Goal: Check status: Check status

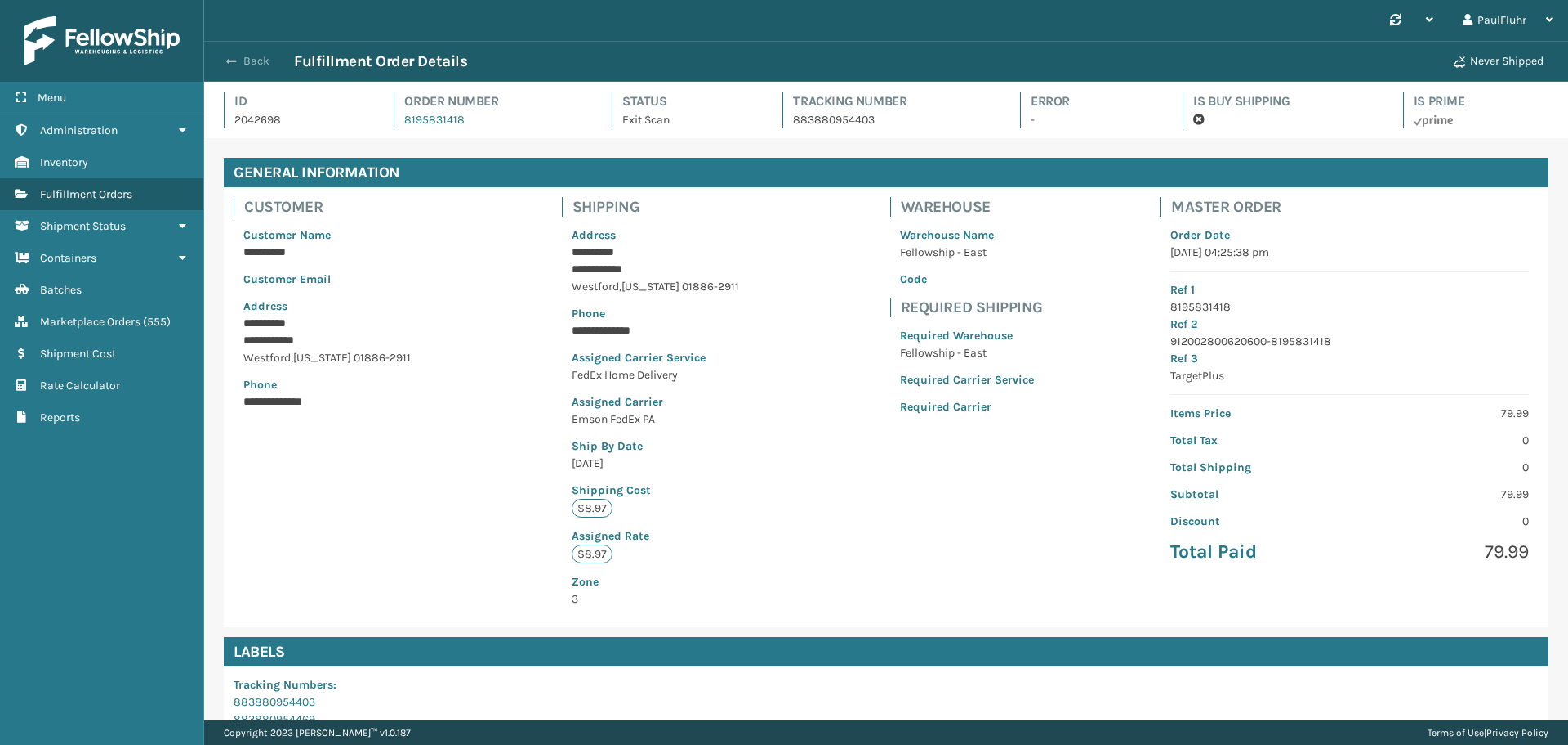
click at [229, 58] on span "button" at bounding box center [232, 62] width 10 height 12
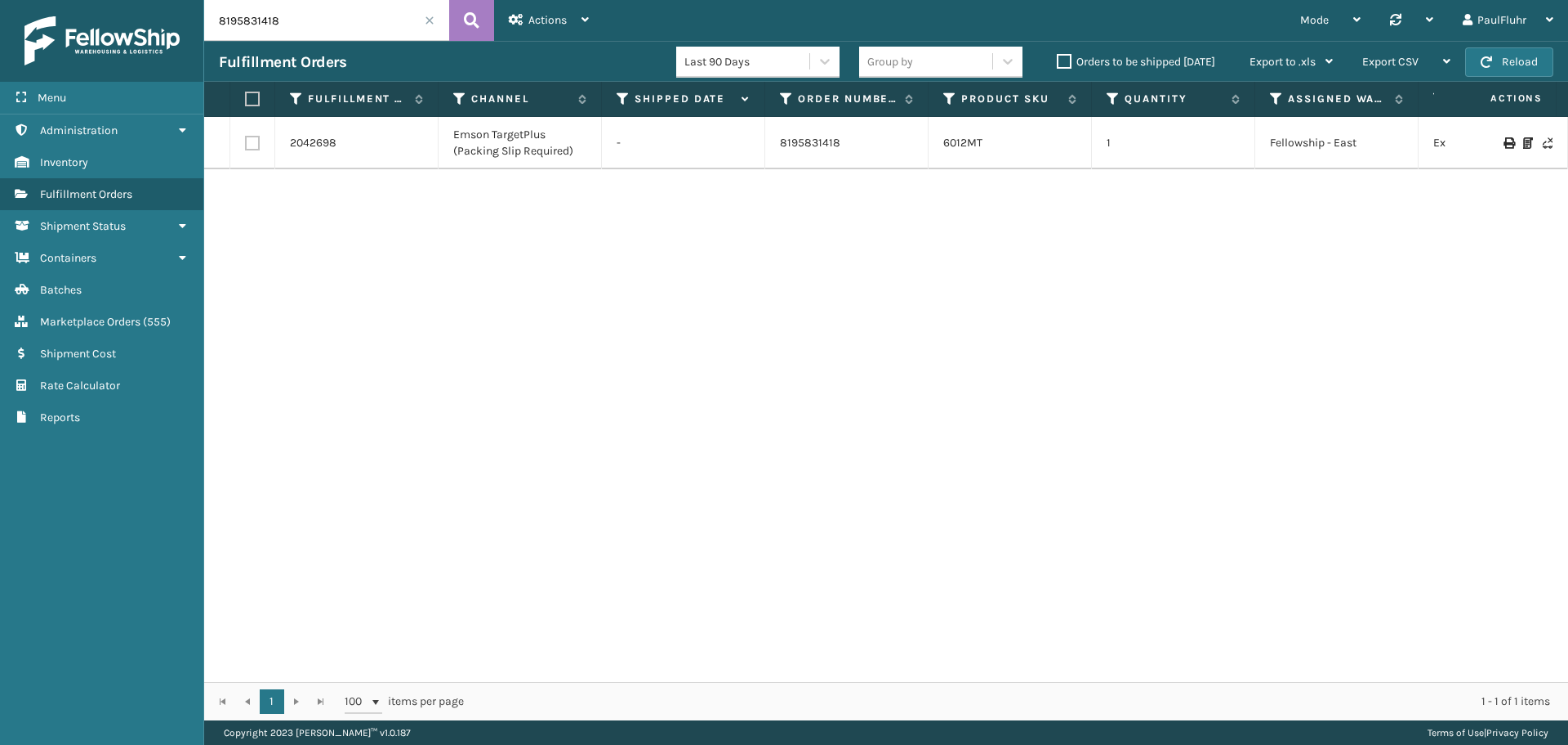
click at [428, 18] on span at bounding box center [429, 20] width 10 height 10
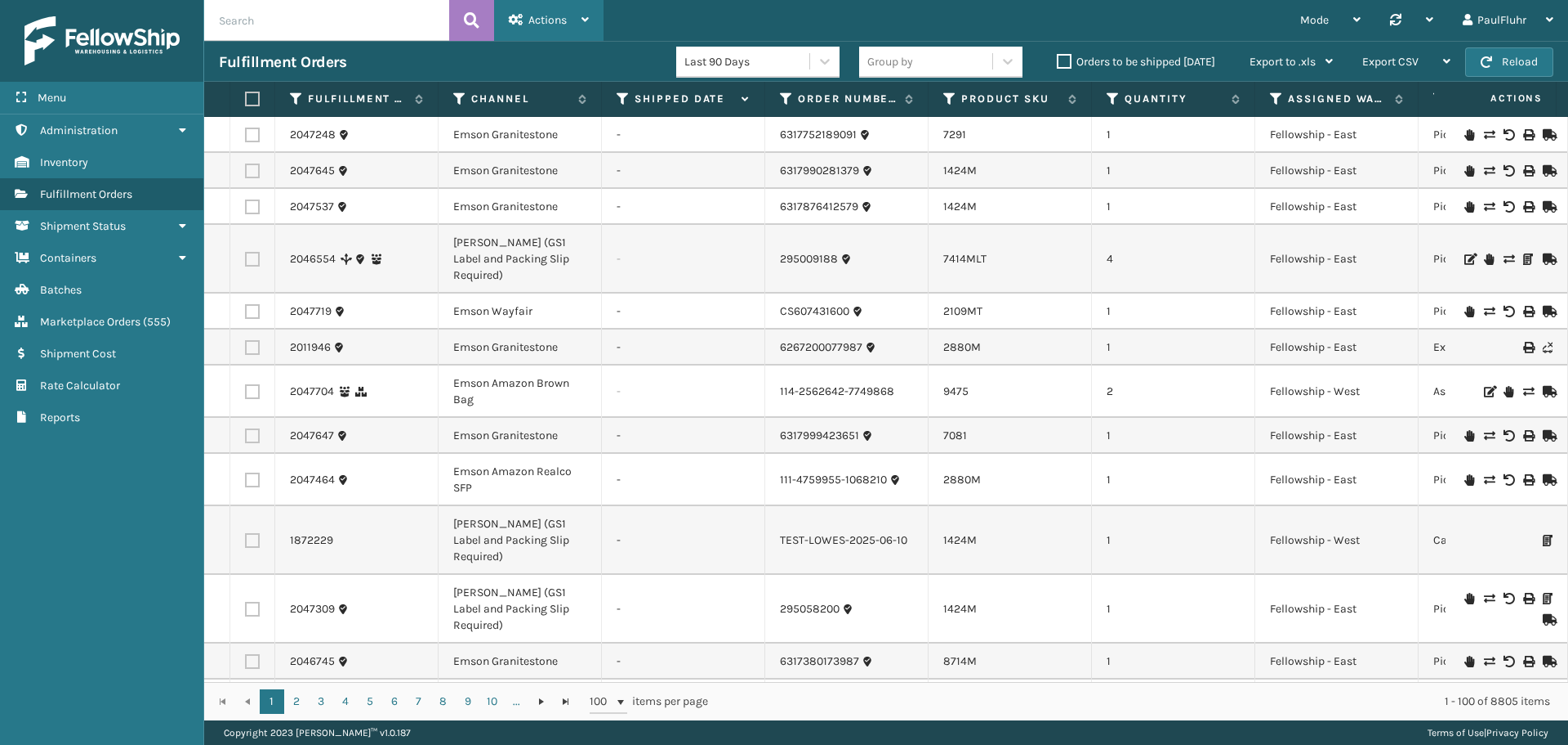
click at [551, 23] on span "Actions" at bounding box center [548, 20] width 38 height 13
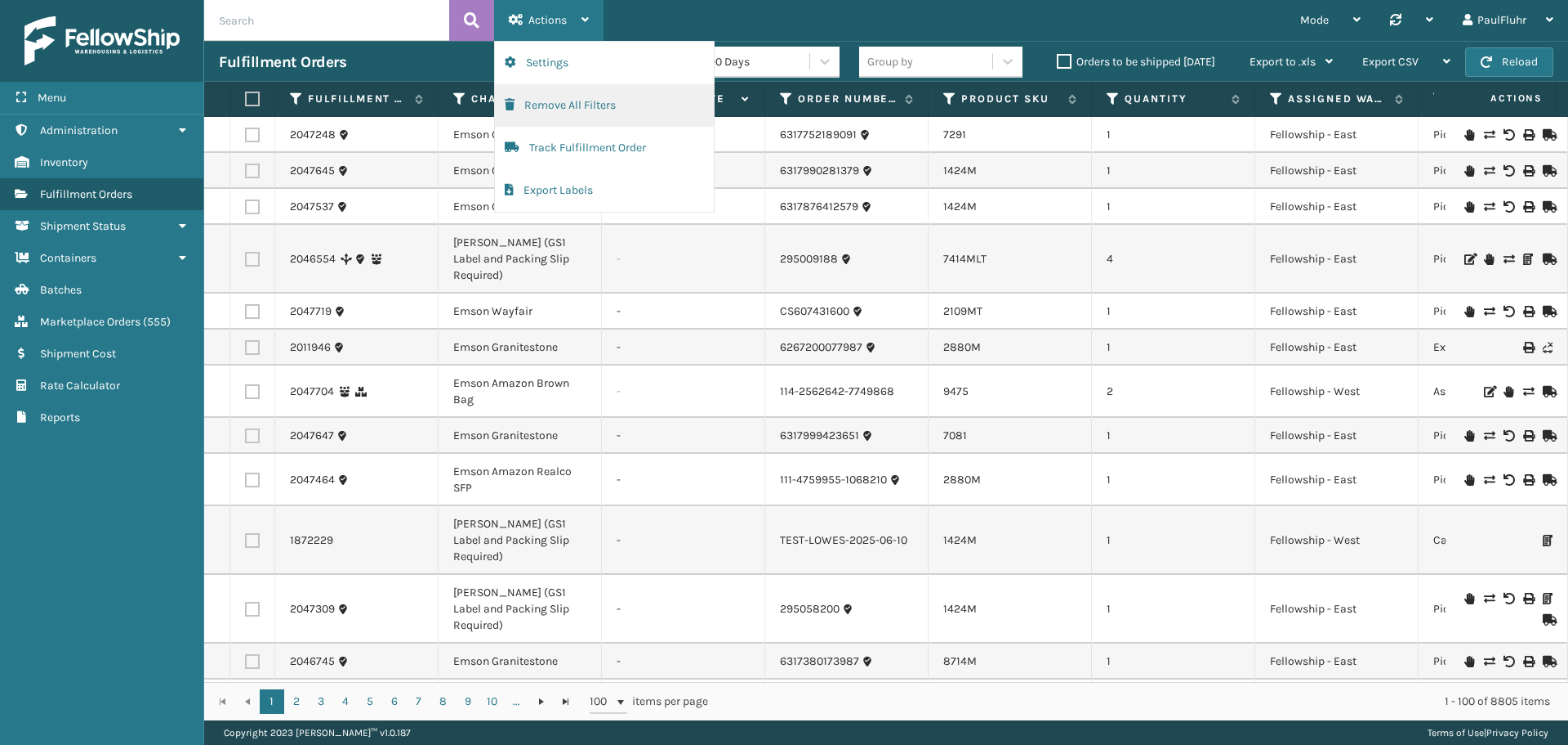
click at [574, 107] on button "Remove All Filters" at bounding box center [604, 106] width 219 height 42
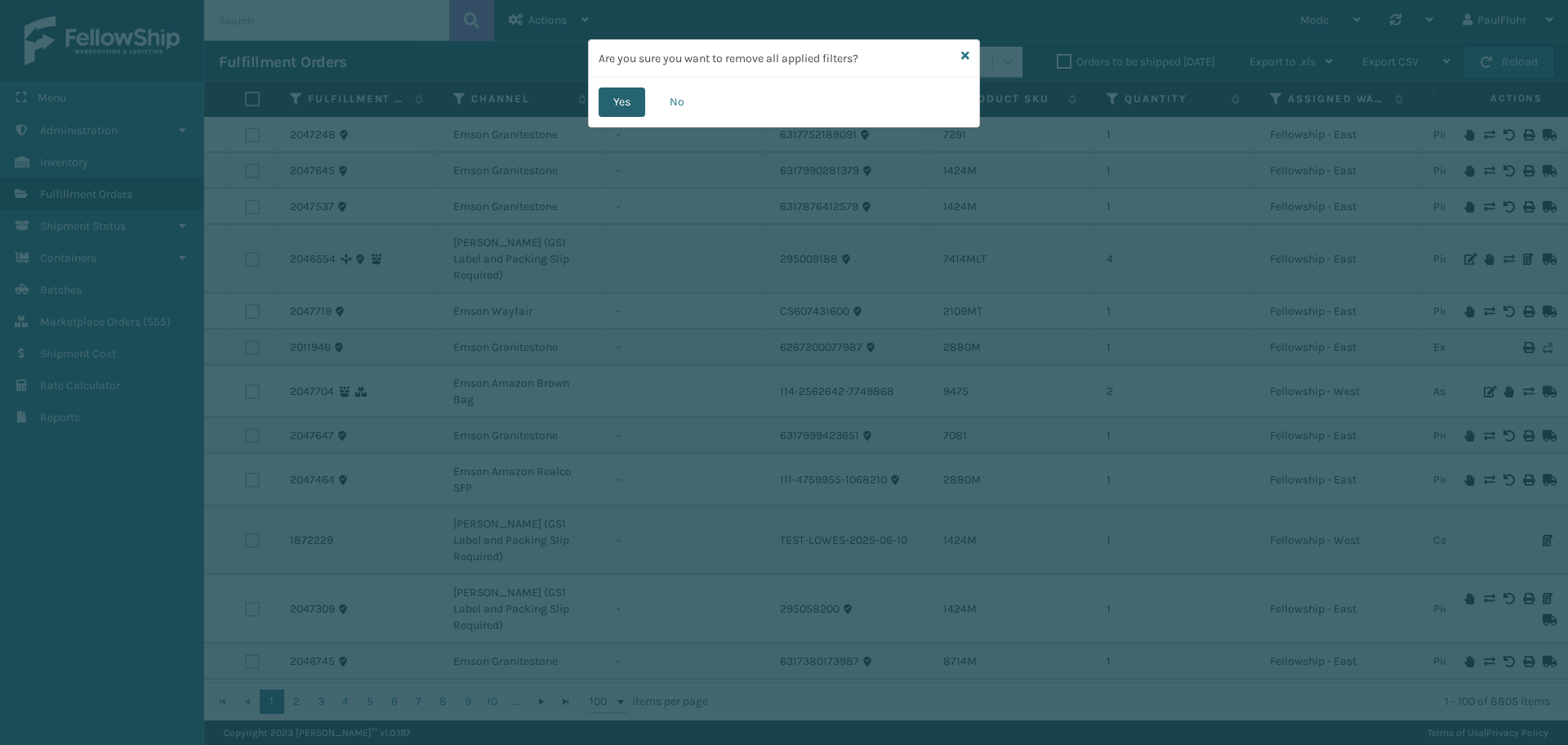
click at [625, 95] on button "Yes" at bounding box center [622, 102] width 46 height 30
